Goal: Book appointment/travel/reservation

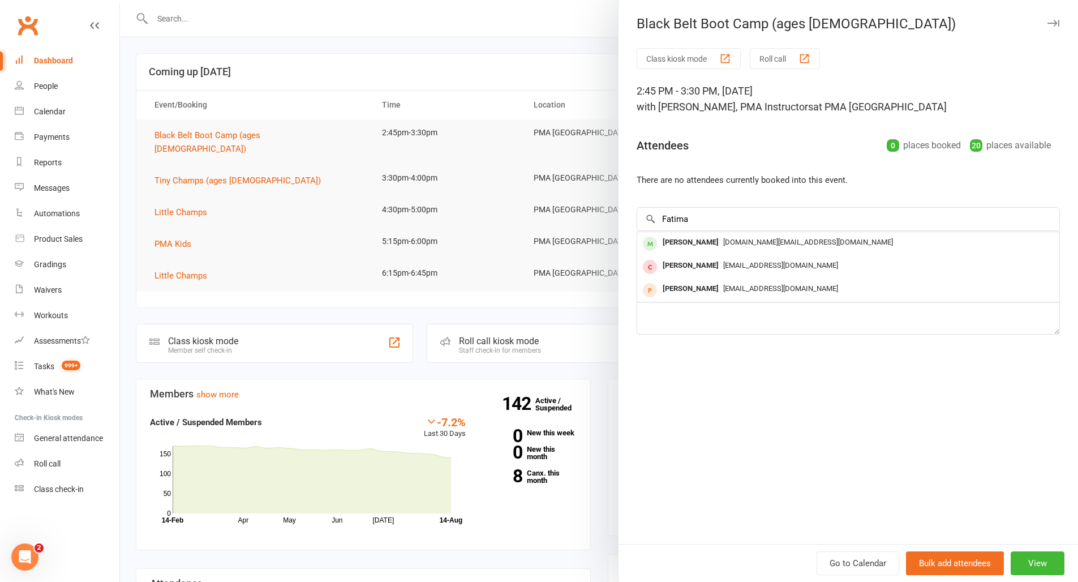
type input "Fatima"
drag, startPoint x: 661, startPoint y: 205, endPoint x: 733, endPoint y: 242, distance: 81.0
click at [723, 242] on div "[PERSON_NAME]" at bounding box center [690, 242] width 65 height 16
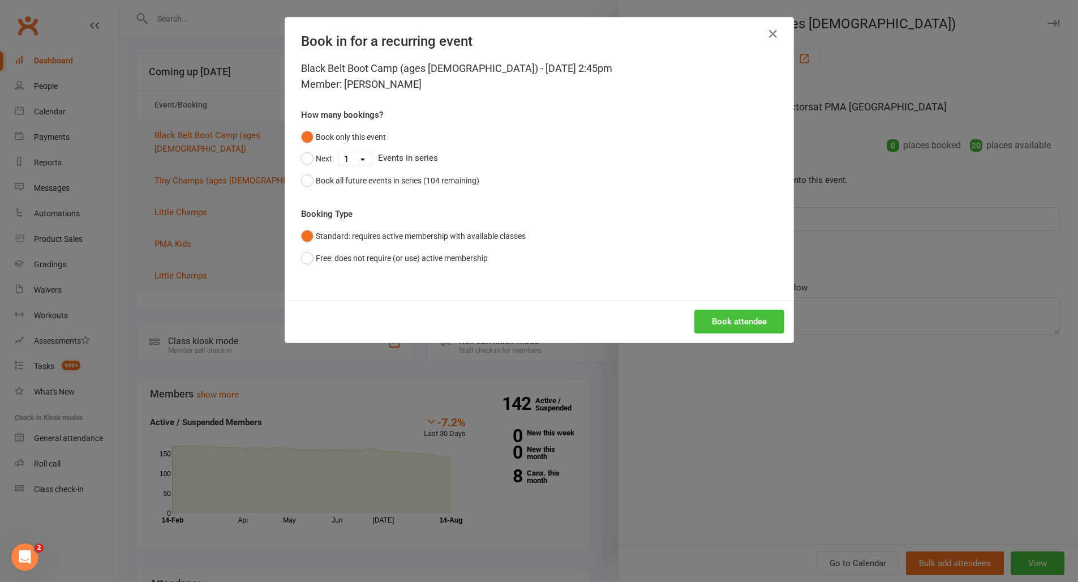
click at [740, 318] on button "Book attendee" at bounding box center [739, 321] width 90 height 24
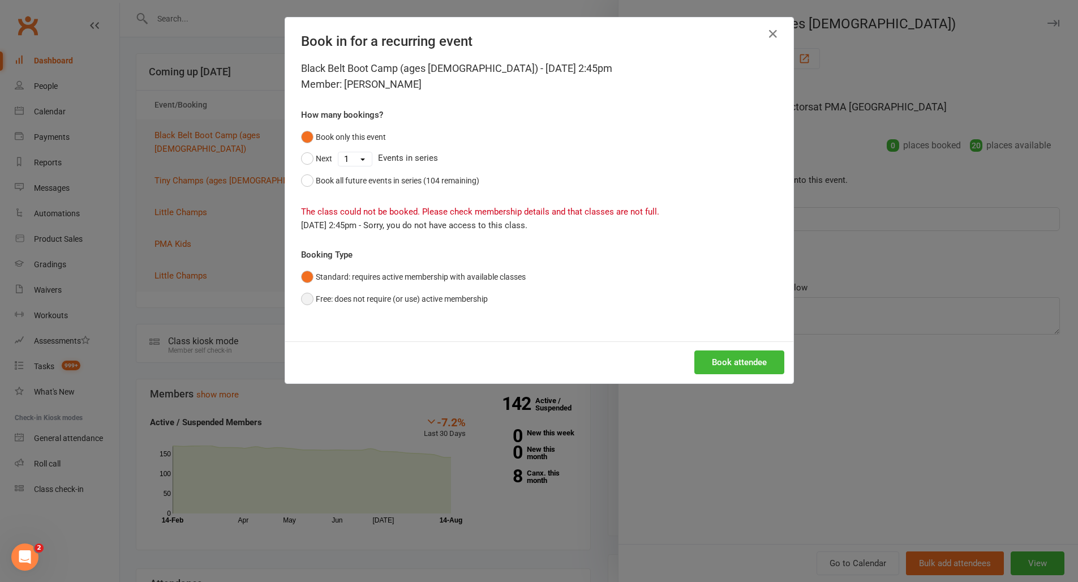
click at [382, 293] on button "Free: does not require (or use) active membership" at bounding box center [394, 298] width 187 height 21
click at [725, 363] on button "Book attendee" at bounding box center [739, 362] width 90 height 24
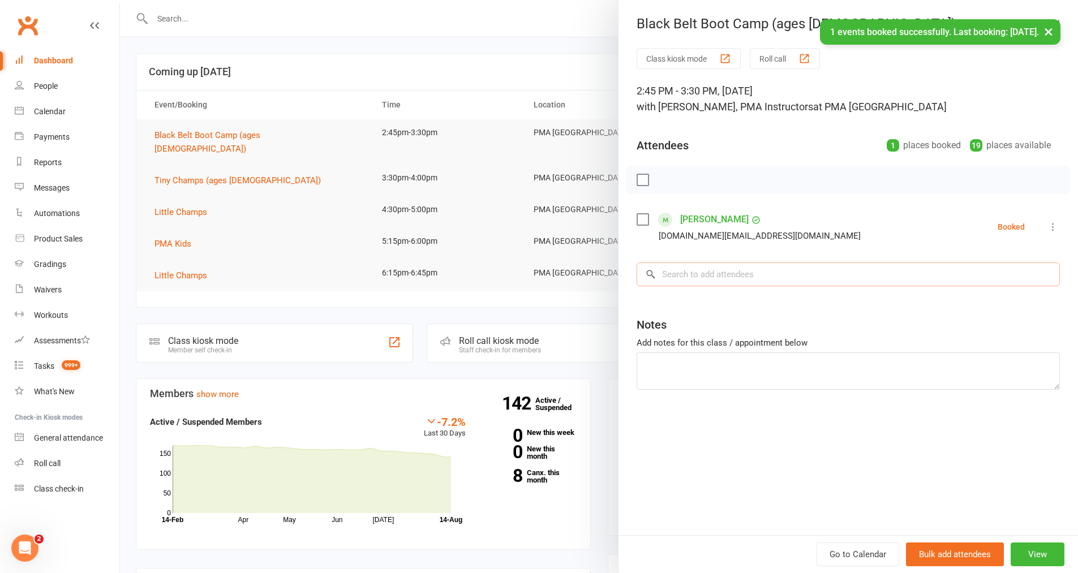
click at [677, 283] on input "search" at bounding box center [847, 274] width 423 height 24
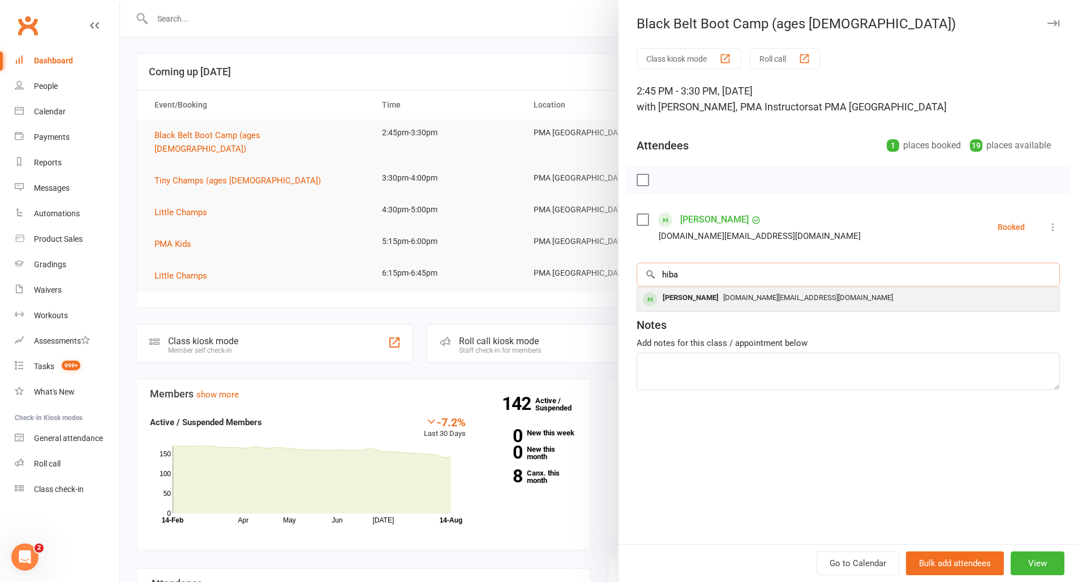
type input "hiba"
click at [788, 287] on div "[PERSON_NAME] [DOMAIN_NAME][EMAIL_ADDRESS][DOMAIN_NAME]" at bounding box center [848, 298] width 422 height 23
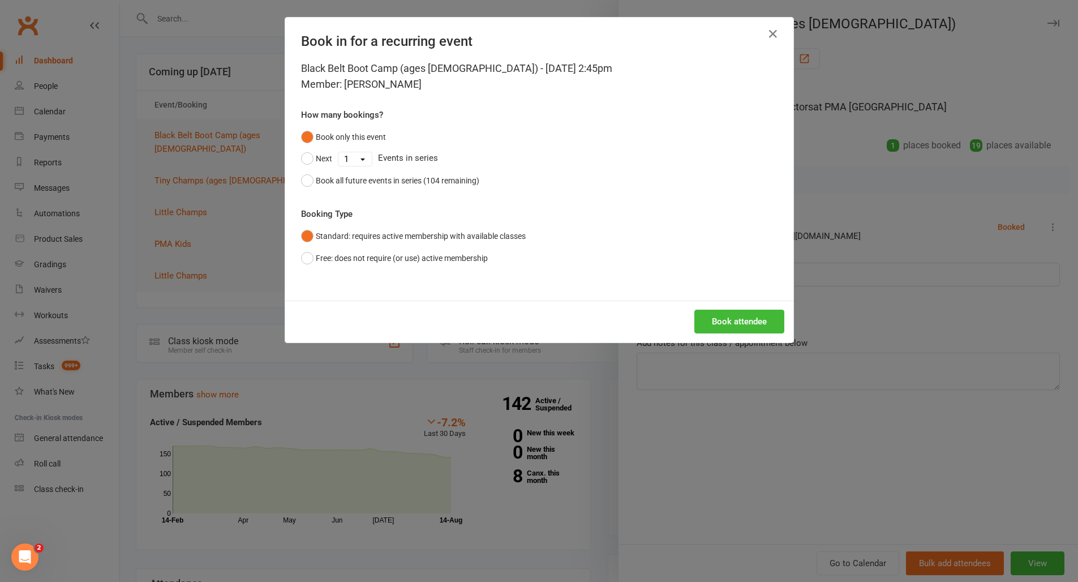
click at [737, 334] on div "Book attendee" at bounding box center [539, 321] width 508 height 42
click at [733, 325] on button "Book attendee" at bounding box center [739, 321] width 90 height 24
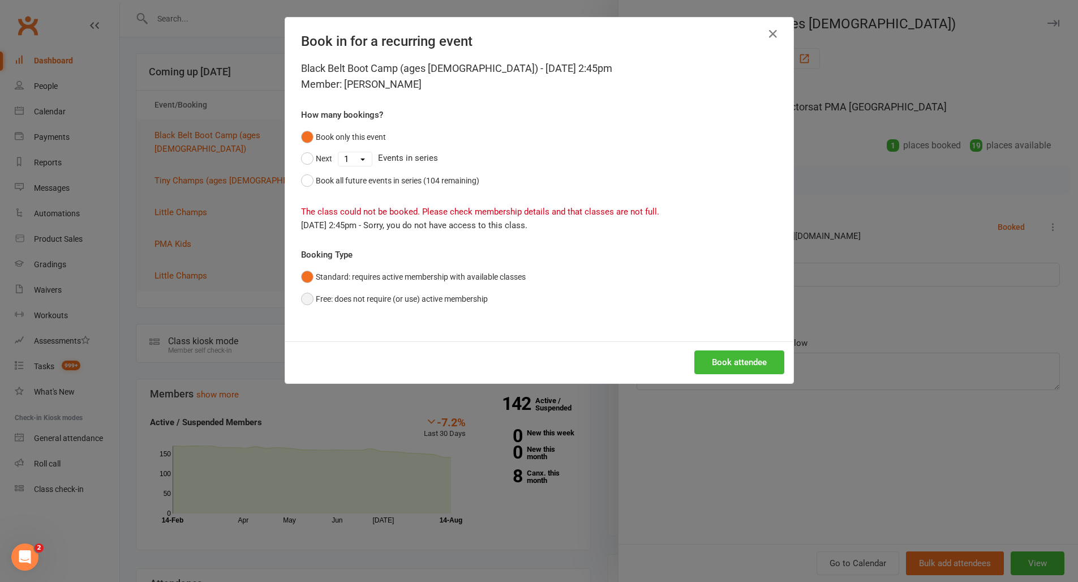
click at [317, 302] on button "Free: does not require (or use) active membership" at bounding box center [394, 298] width 187 height 21
click at [735, 359] on button "Book attendee" at bounding box center [739, 362] width 90 height 24
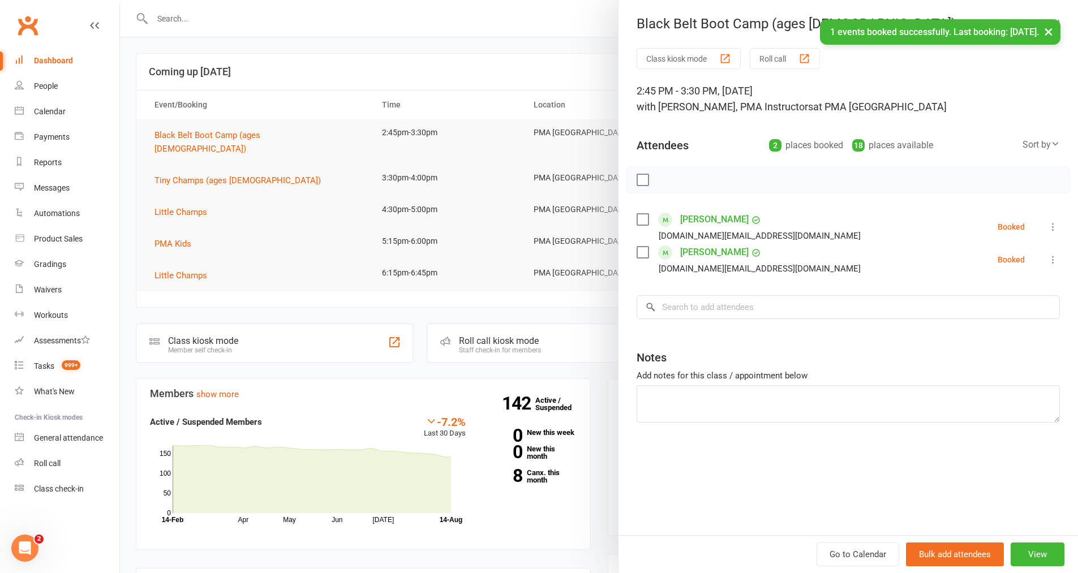
click at [1050, 221] on li "[PERSON_NAME] [DOMAIN_NAME][EMAIL_ADDRESS][DOMAIN_NAME] Booked More info Remove…" at bounding box center [847, 226] width 423 height 33
click at [1048, 225] on icon at bounding box center [1052, 226] width 11 height 11
drag, startPoint x: 967, startPoint y: 296, endPoint x: 1001, endPoint y: 282, distance: 37.0
click at [967, 296] on link "Check in" at bounding box center [998, 294] width 122 height 23
drag, startPoint x: 1049, startPoint y: 256, endPoint x: 1036, endPoint y: 263, distance: 14.7
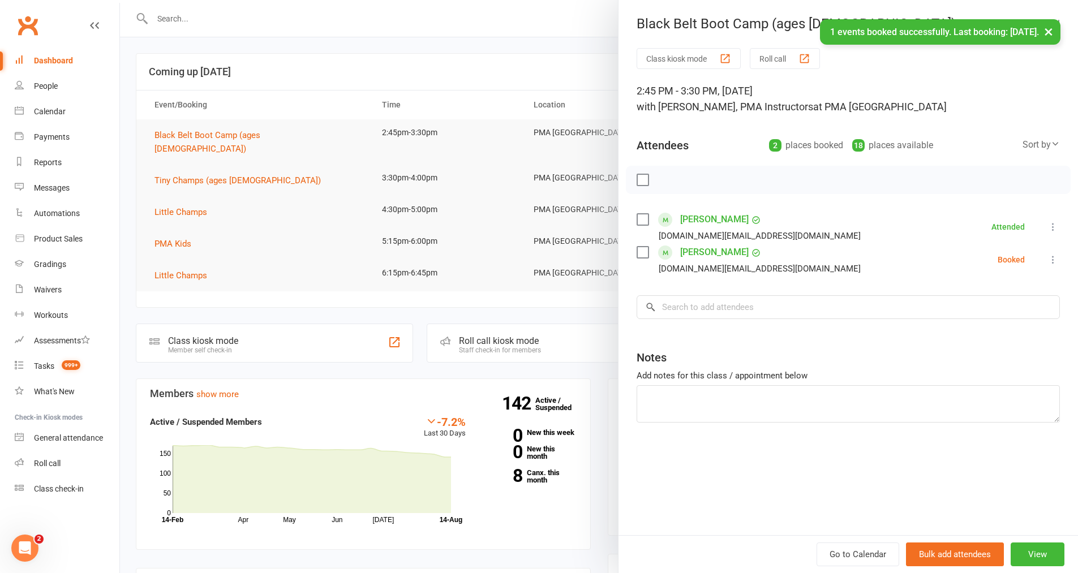
click at [1049, 256] on icon at bounding box center [1052, 259] width 11 height 11
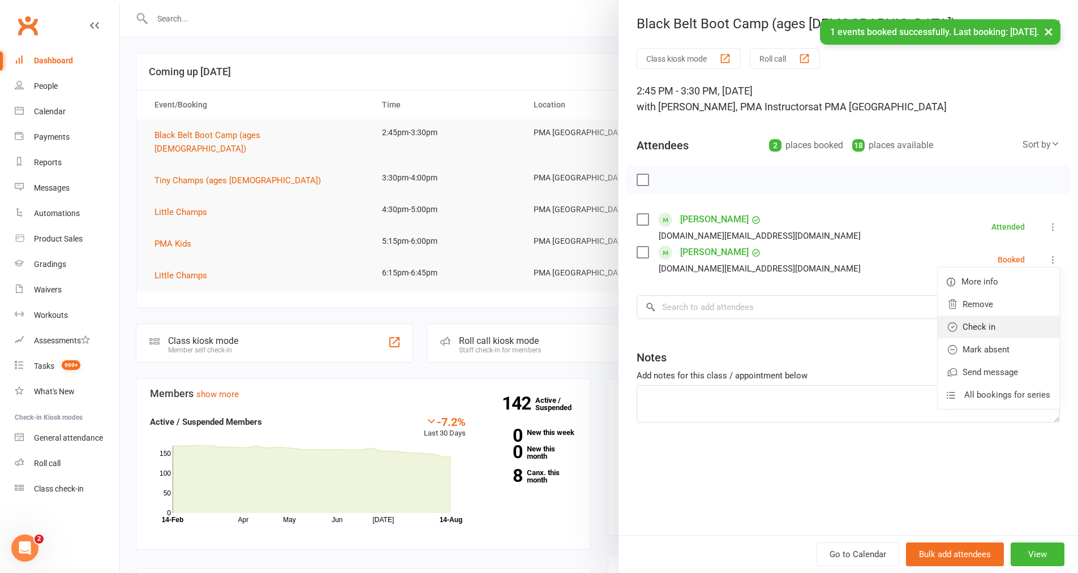
click at [974, 326] on link "Check in" at bounding box center [998, 327] width 122 height 23
